Goal: Navigation & Orientation: Understand site structure

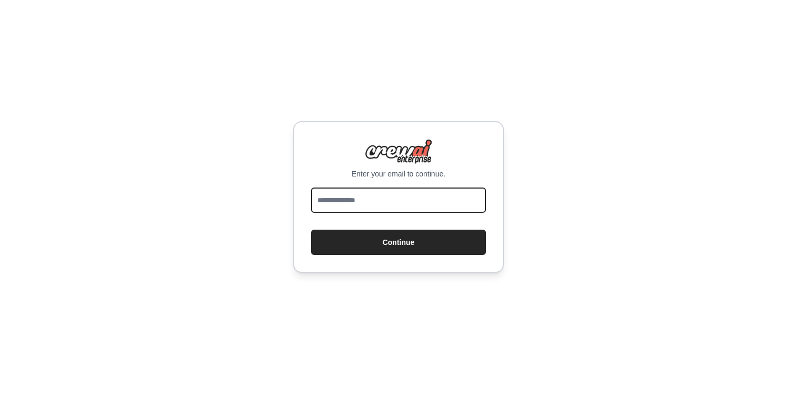
click at [357, 200] on input "email" at bounding box center [398, 200] width 175 height 25
type input "**********"
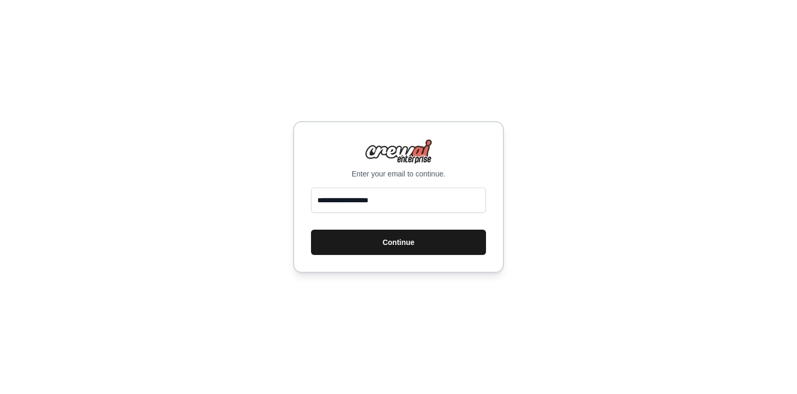
click at [391, 244] on button "Continue" at bounding box center [398, 242] width 175 height 25
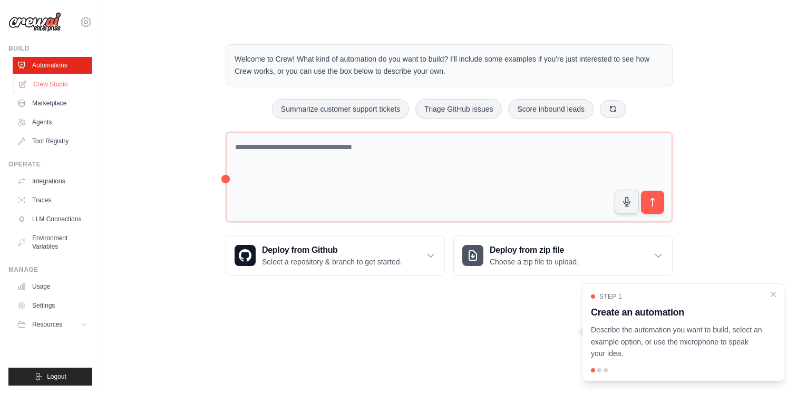
click at [62, 87] on link "Crew Studio" at bounding box center [54, 84] width 80 height 17
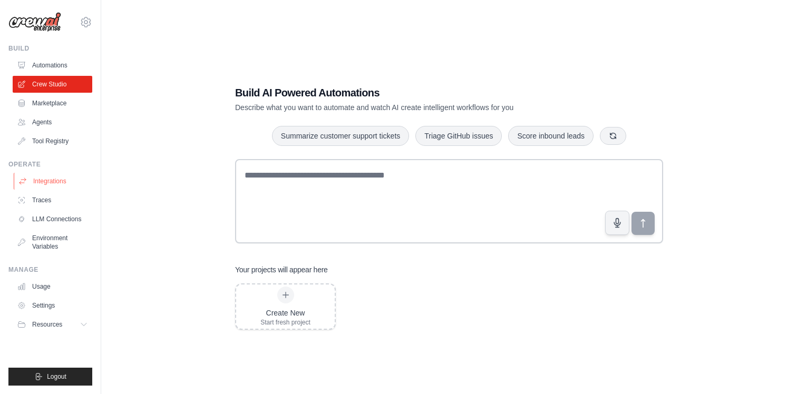
click at [64, 178] on link "Integrations" at bounding box center [54, 181] width 80 height 17
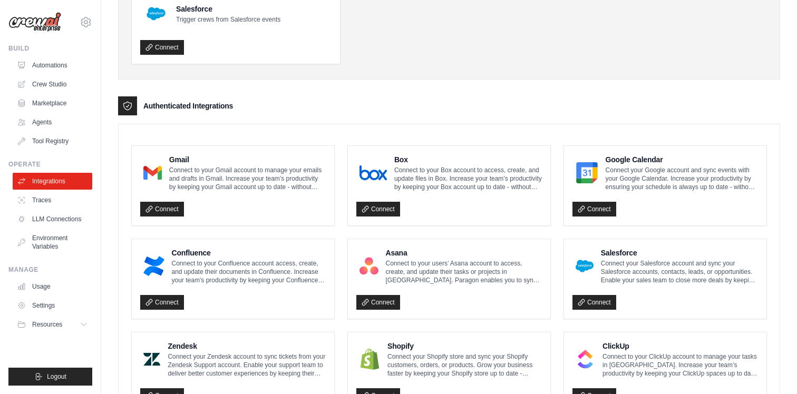
scroll to position [173, 0]
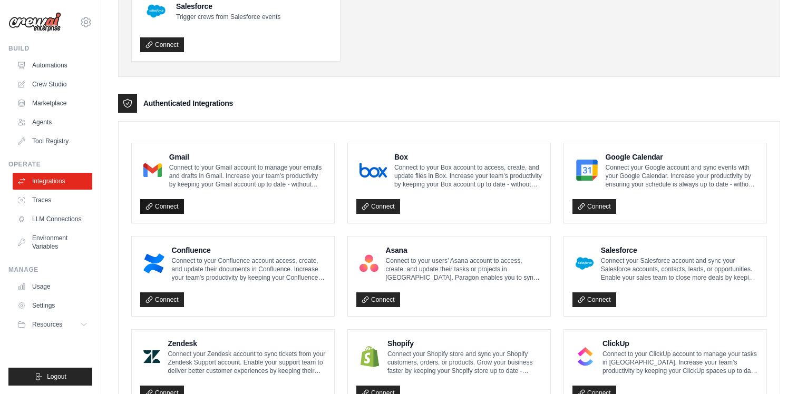
click at [165, 207] on link "Connect" at bounding box center [162, 206] width 44 height 15
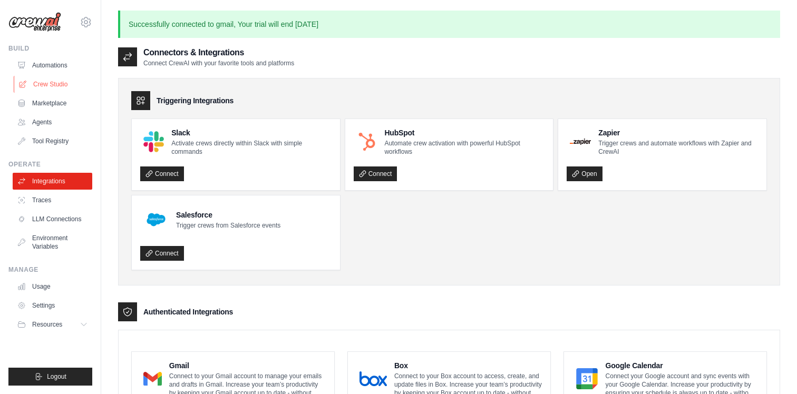
click at [53, 86] on link "Crew Studio" at bounding box center [54, 84] width 80 height 17
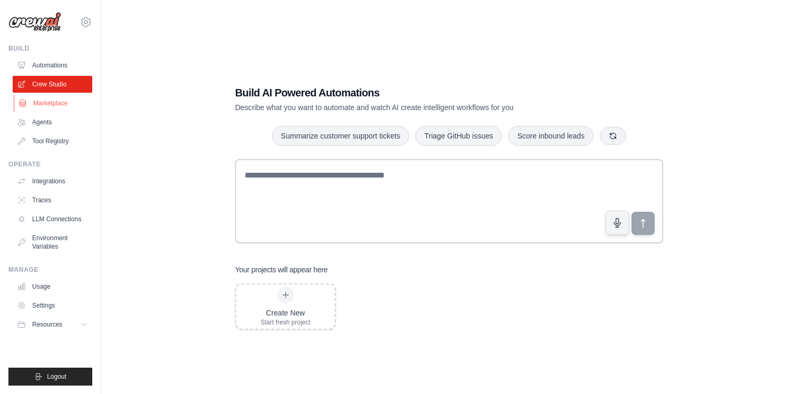
click at [49, 105] on link "Marketplace" at bounding box center [54, 103] width 80 height 17
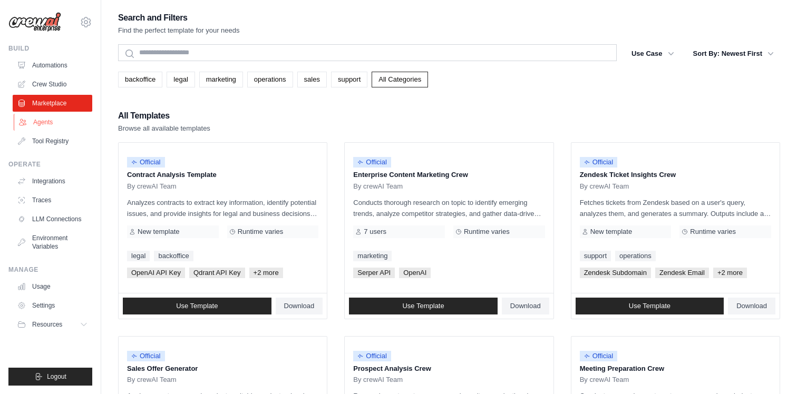
click at [45, 119] on link "Agents" at bounding box center [54, 122] width 80 height 17
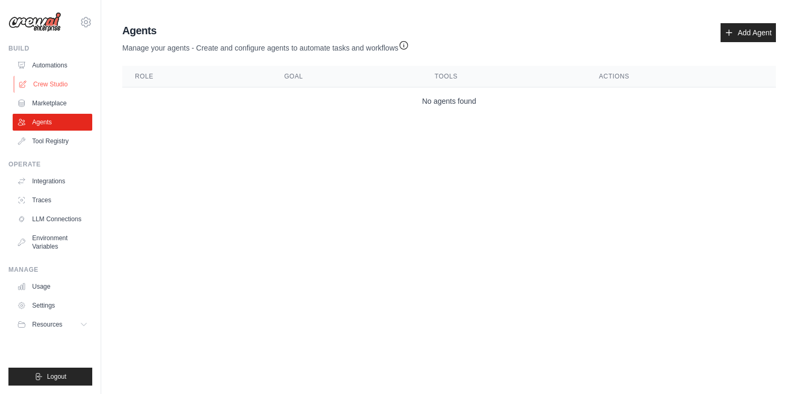
click at [47, 85] on link "Crew Studio" at bounding box center [54, 84] width 80 height 17
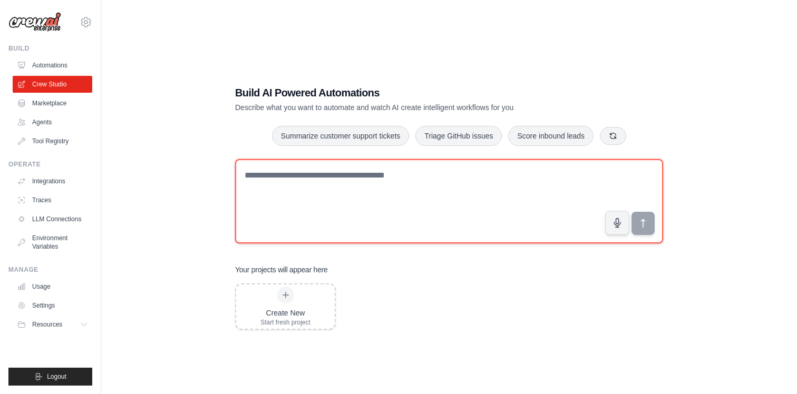
click at [313, 177] on textarea at bounding box center [449, 201] width 428 height 84
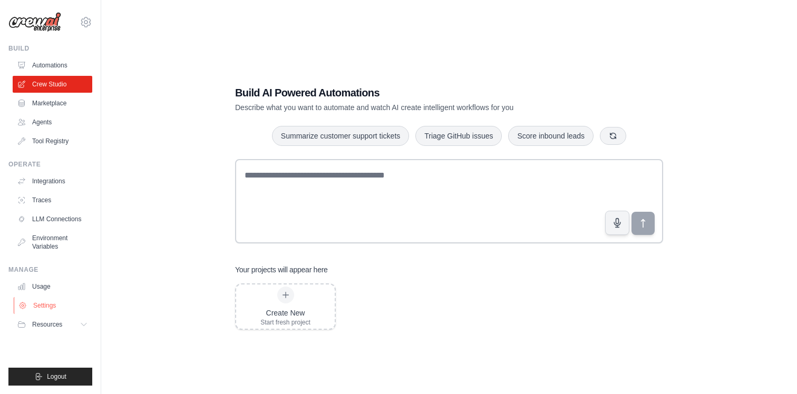
click at [46, 304] on link "Settings" at bounding box center [54, 305] width 80 height 17
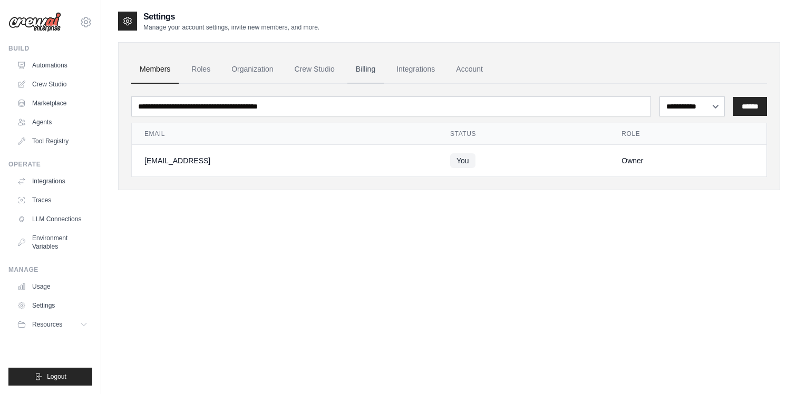
click at [375, 80] on link "Billing" at bounding box center [365, 69] width 36 height 28
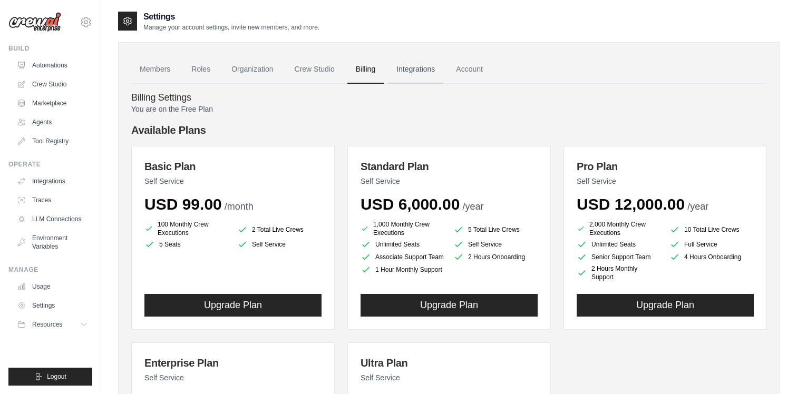
click at [436, 72] on link "Integrations" at bounding box center [415, 69] width 55 height 28
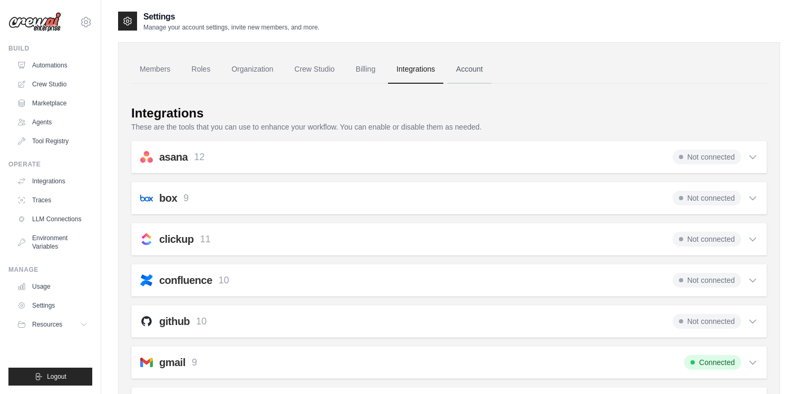
click at [480, 76] on link "Account" at bounding box center [470, 69] width 44 height 28
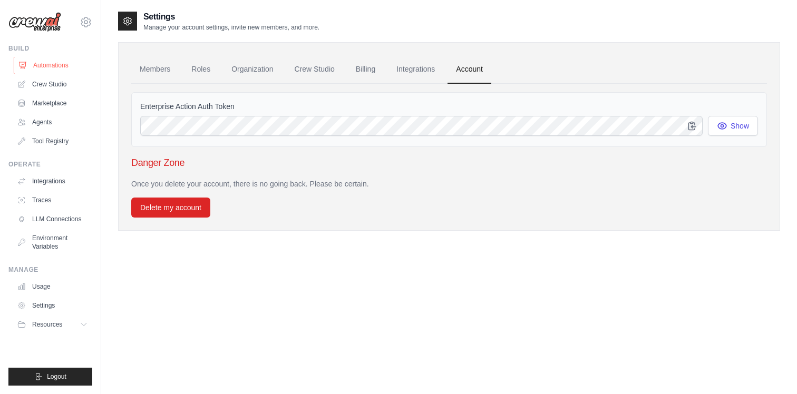
click at [56, 69] on link "Automations" at bounding box center [54, 65] width 80 height 17
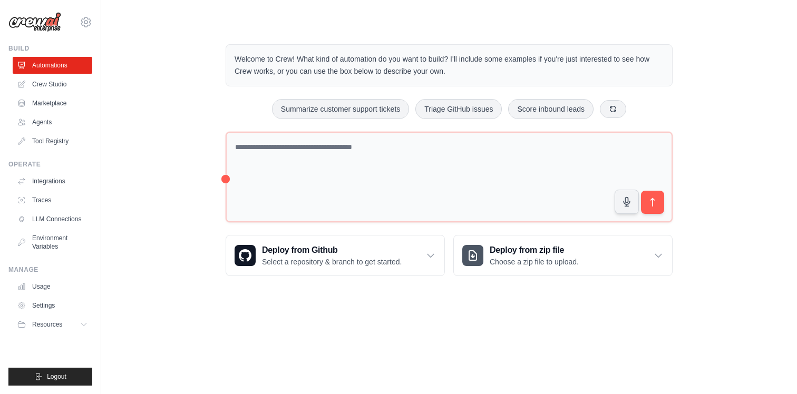
click at [50, 32] on div "abeckum@umorphos.ai Settings" at bounding box center [50, 17] width 84 height 34
click at [49, 24] on img at bounding box center [34, 22] width 53 height 20
click at [47, 83] on link "Crew Studio" at bounding box center [54, 84] width 80 height 17
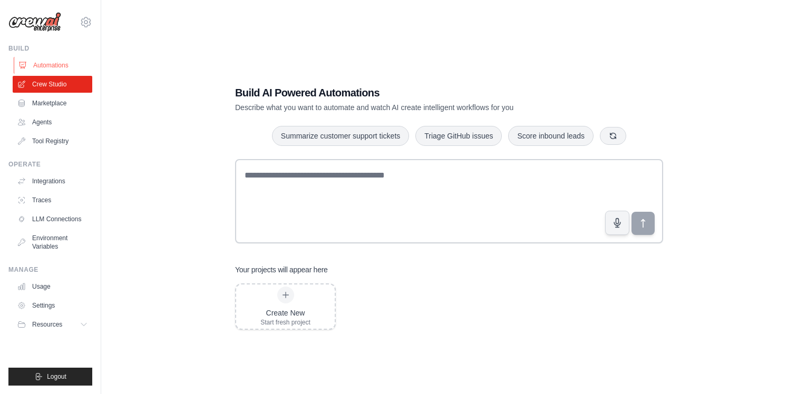
click at [48, 61] on link "Automations" at bounding box center [54, 65] width 80 height 17
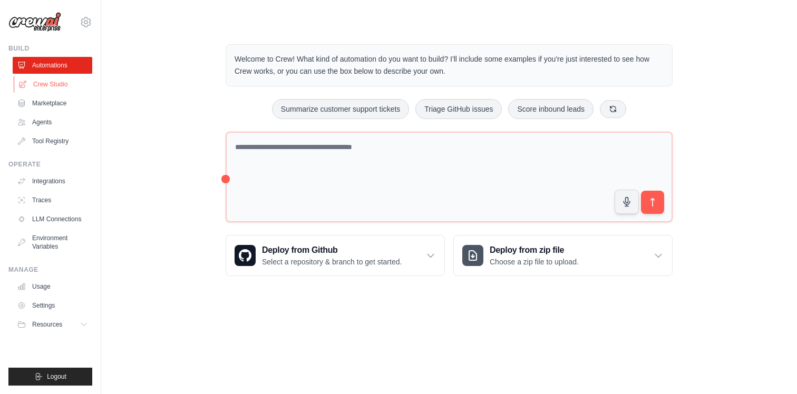
click at [47, 90] on link "Crew Studio" at bounding box center [54, 84] width 80 height 17
